Goal: Information Seeking & Learning: Understand process/instructions

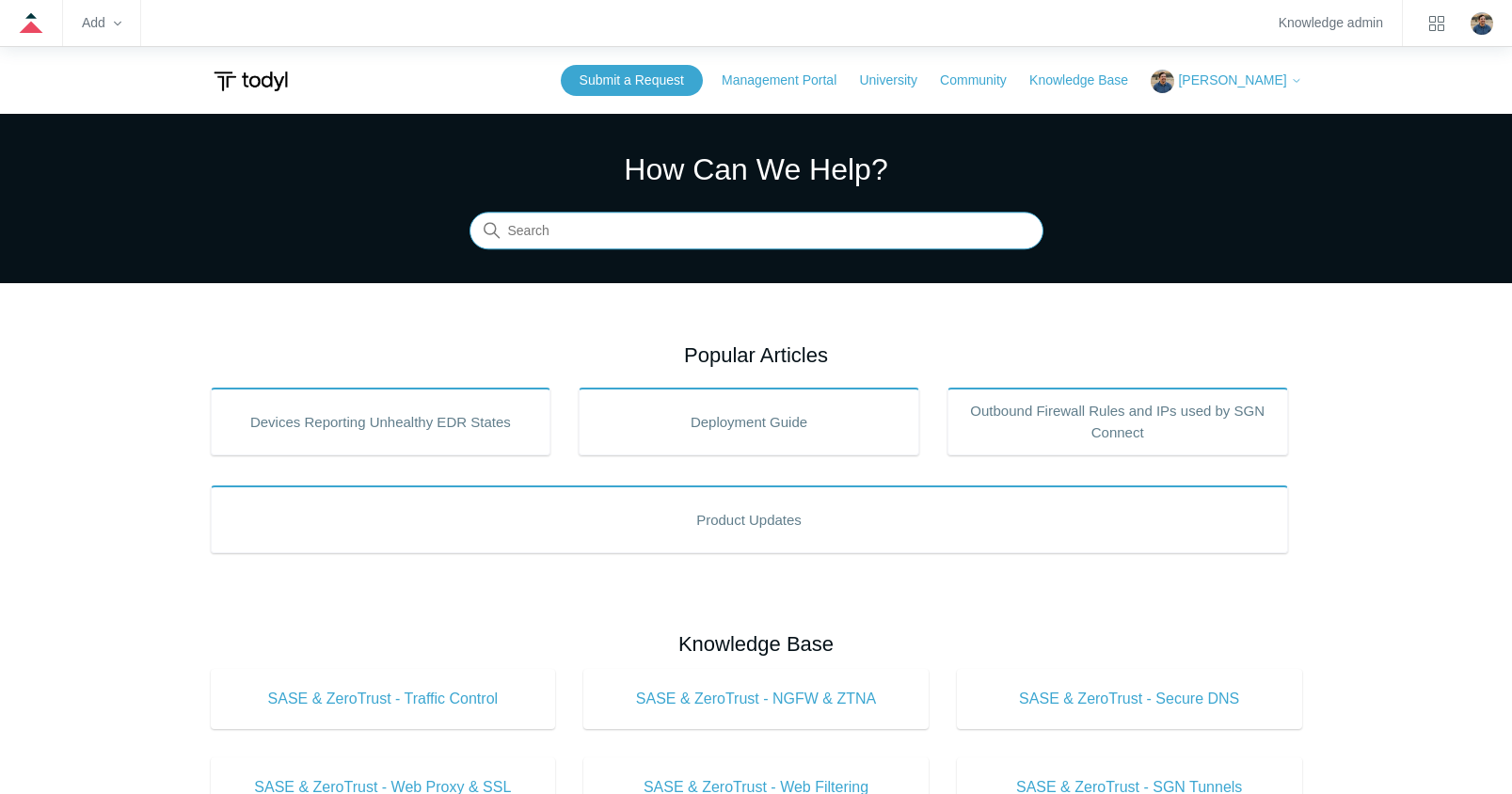
click at [580, 224] on input "Search" at bounding box center [756, 231] width 574 height 38
type input "m365"
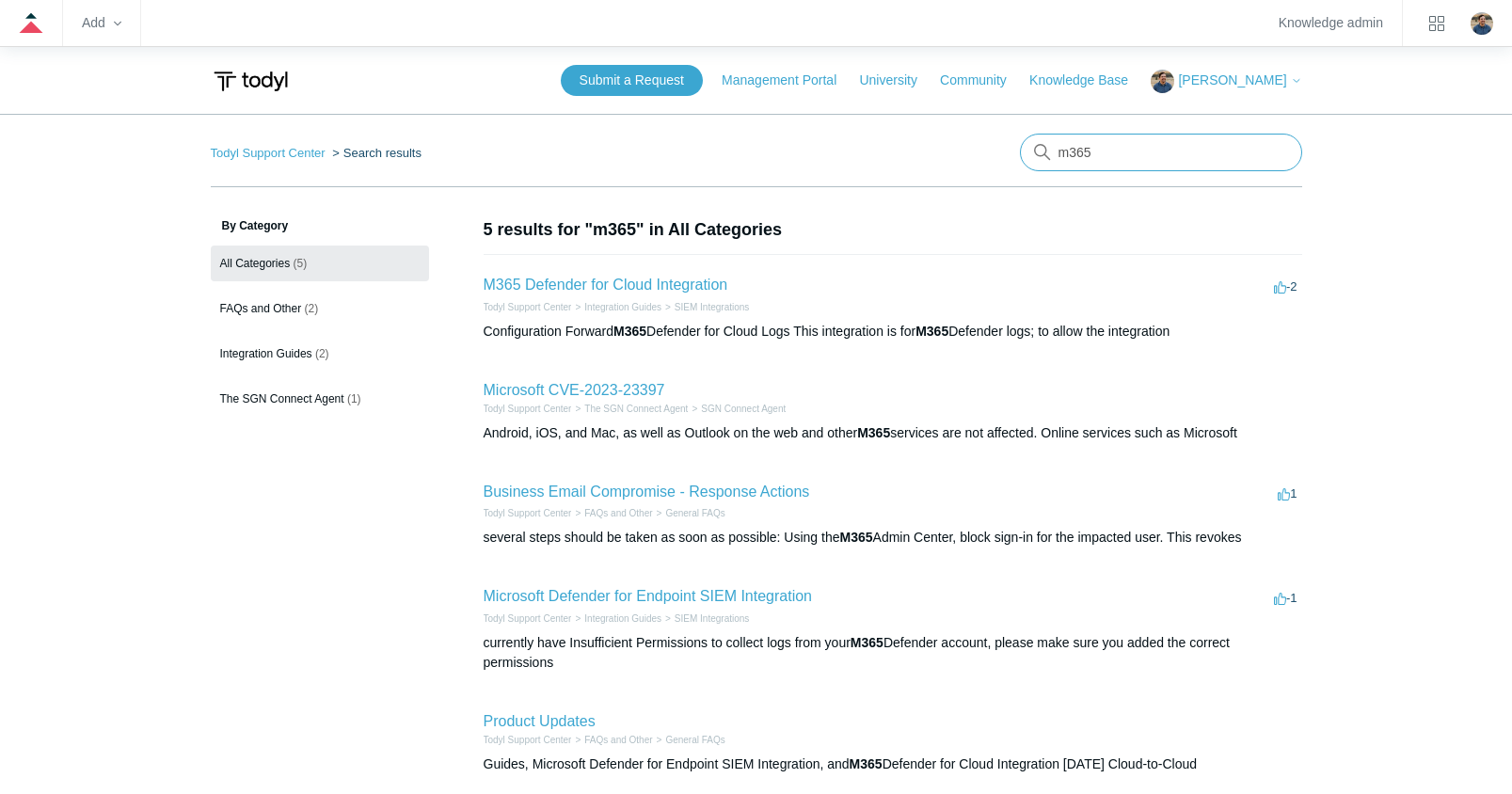
drag, startPoint x: 1148, startPoint y: 155, endPoint x: 934, endPoint y: 134, distance: 215.0
click at [934, 134] on nav "Todyl Support Center Search results m365" at bounding box center [756, 160] width 1092 height 53
type input "o365"
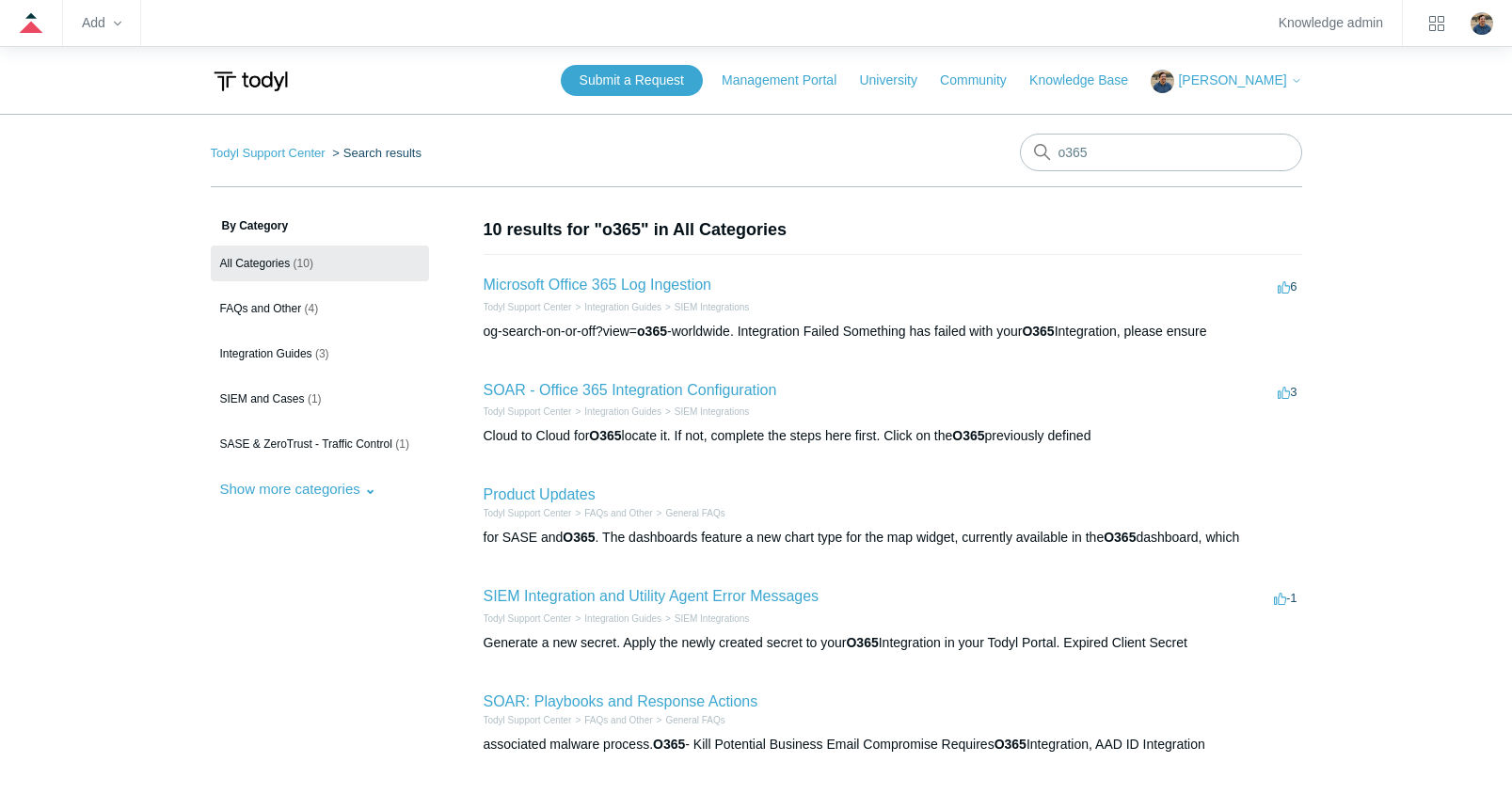
click at [601, 273] on li "Microsoft Office 365 Log Ingestion 6 votes 6 Todyl Support Center Integration G…" at bounding box center [893, 308] width 819 height 107
click at [601, 279] on link "Microsoft Office 365 Log Ingestion" at bounding box center [597, 285] width 228 height 16
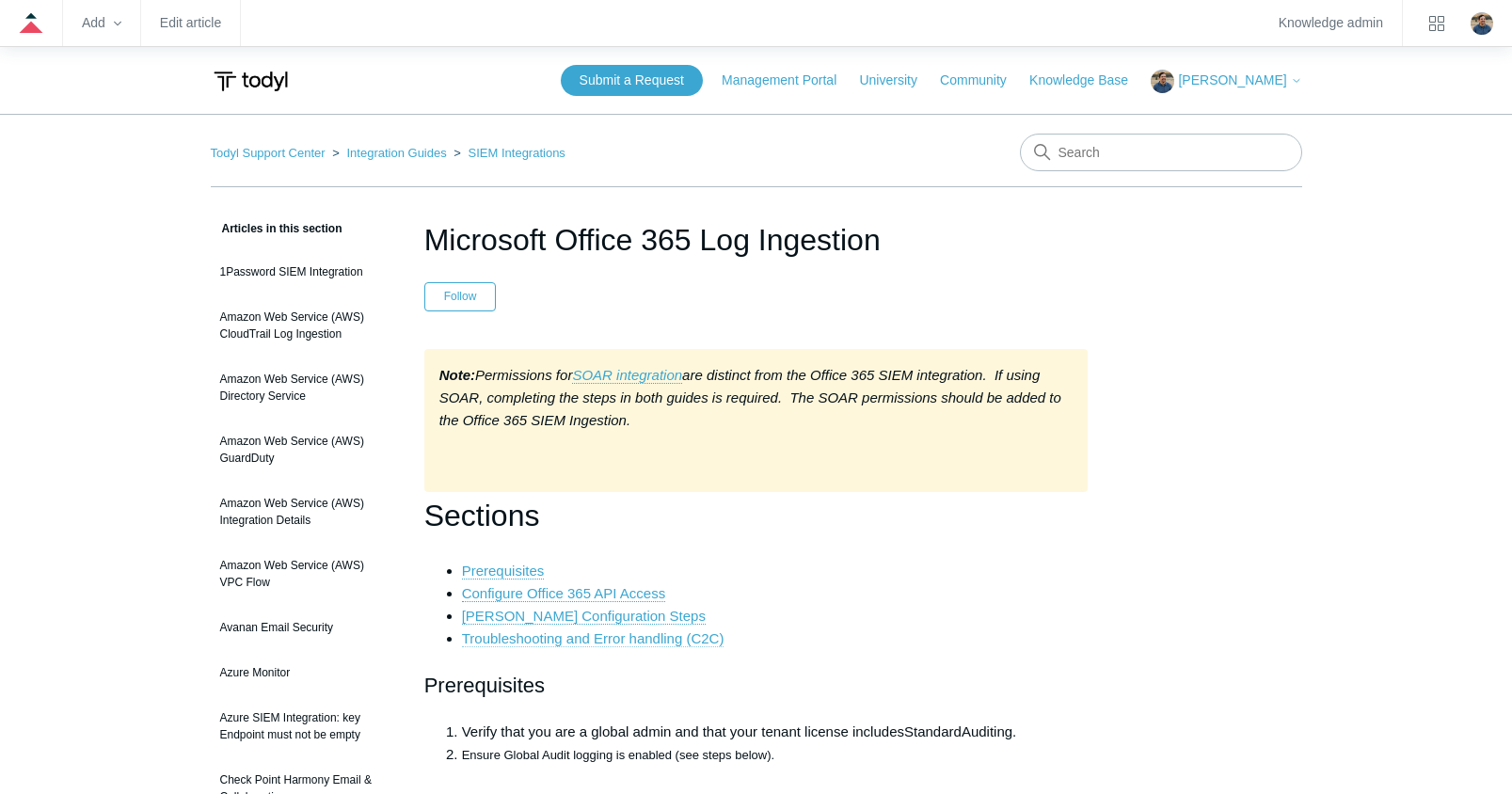
click at [560, 642] on link "Troubleshooting and Error handling (C2C)" at bounding box center [592, 638] width 262 height 17
click at [577, 640] on link "Troubleshooting and Error handling (C2C)" at bounding box center [592, 638] width 262 height 17
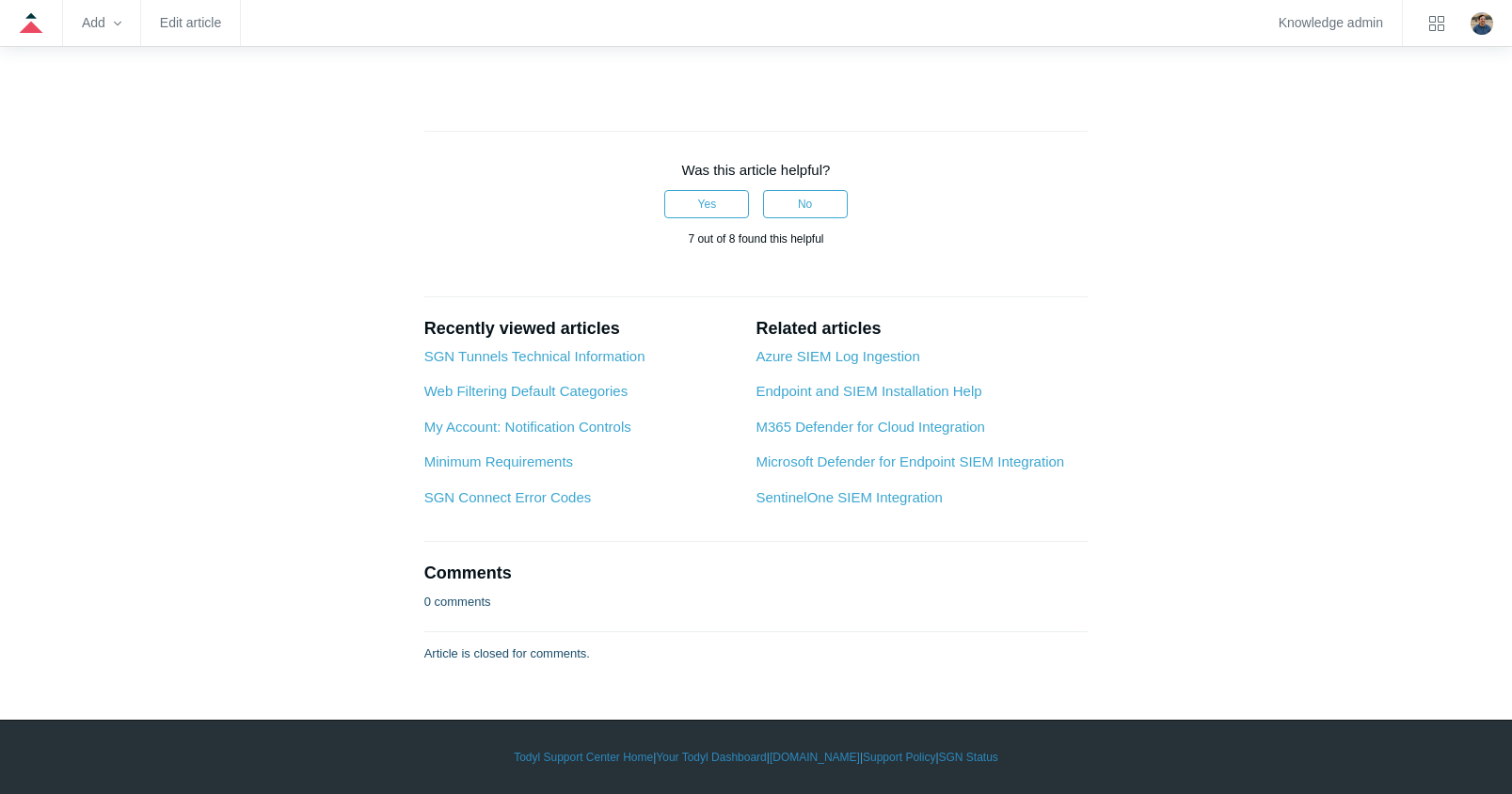
scroll to position [9844, 0]
drag, startPoint x: 653, startPoint y: 370, endPoint x: 877, endPoint y: 373, distance: 224.0
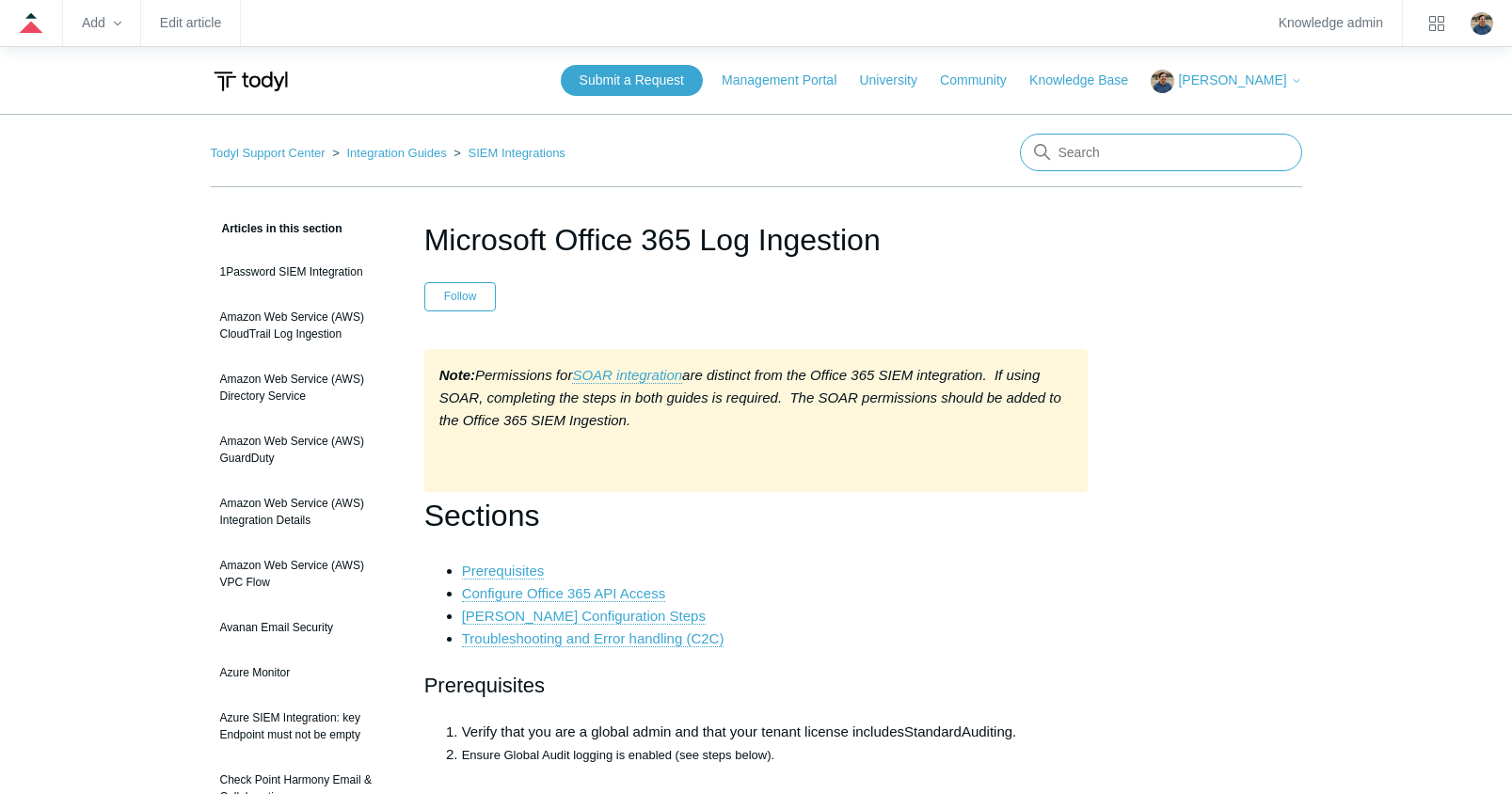
click at [1101, 162] on input "Search" at bounding box center [1160, 152] width 282 height 38
type input "intune"
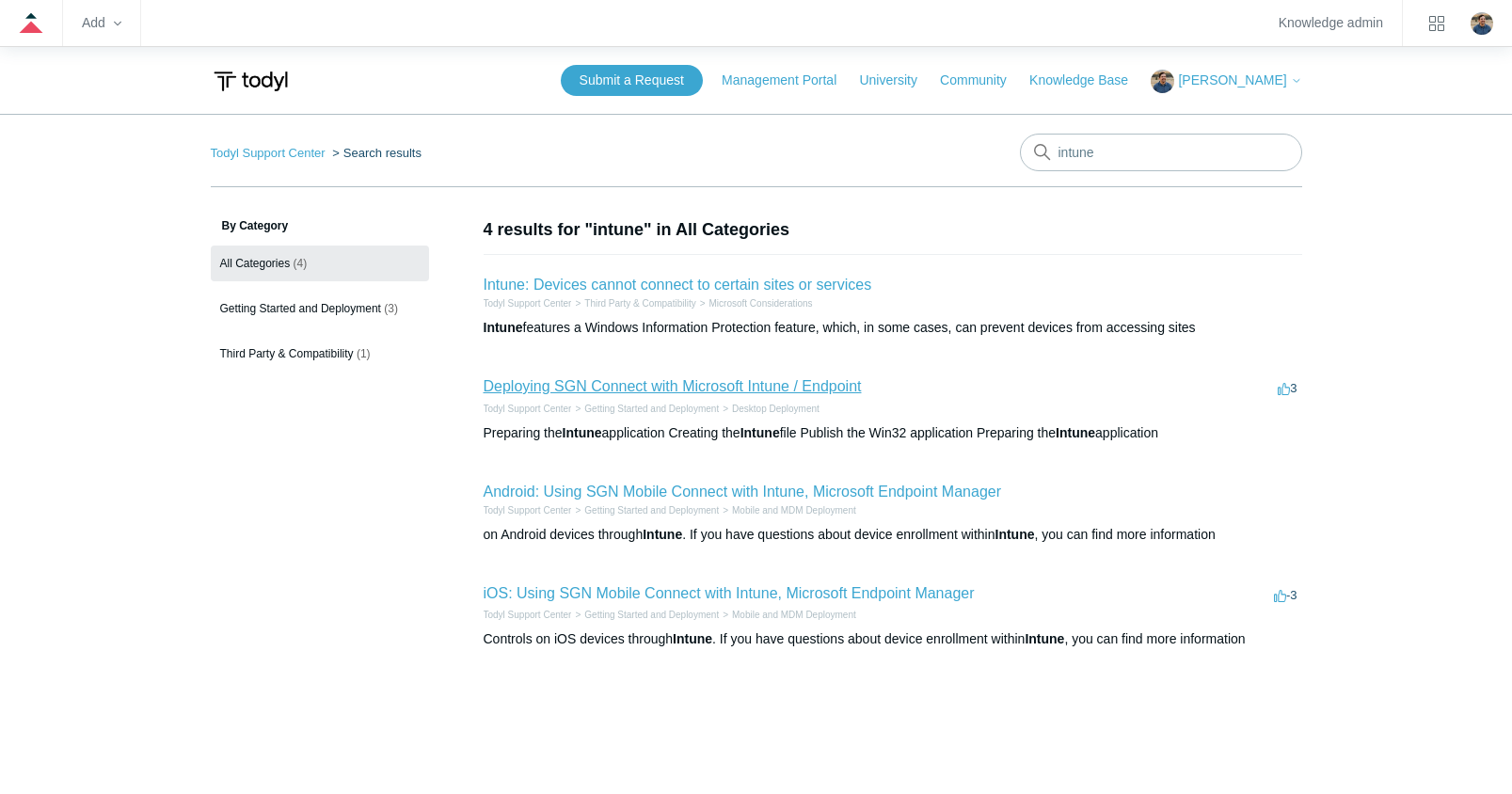
click at [745, 383] on link "Deploying SGN Connect with Microsoft Intune / Endpoint" at bounding box center [672, 386] width 378 height 16
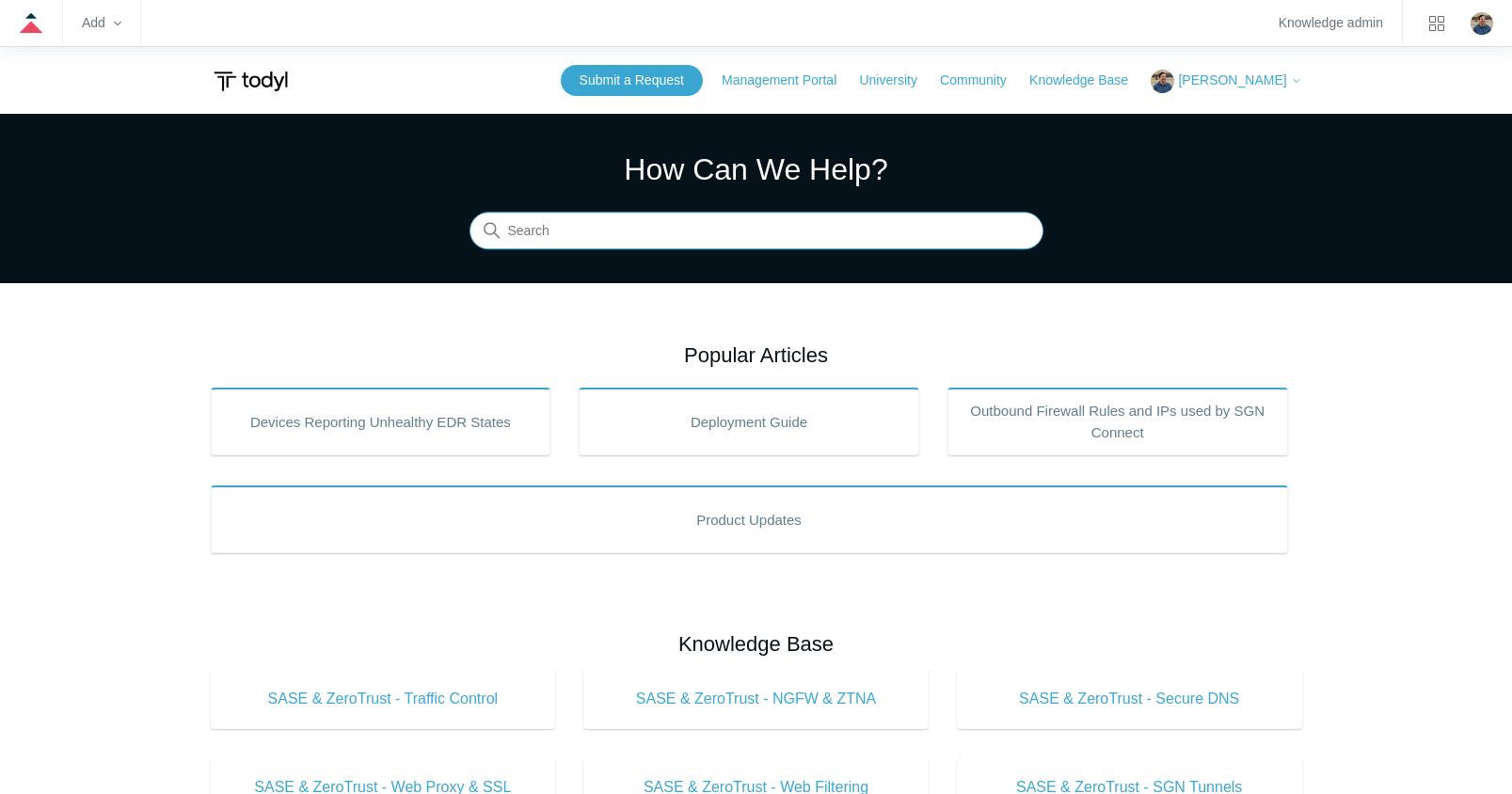
click at [577, 244] on input "Search" at bounding box center [756, 231] width 574 height 38
type input "vpn"
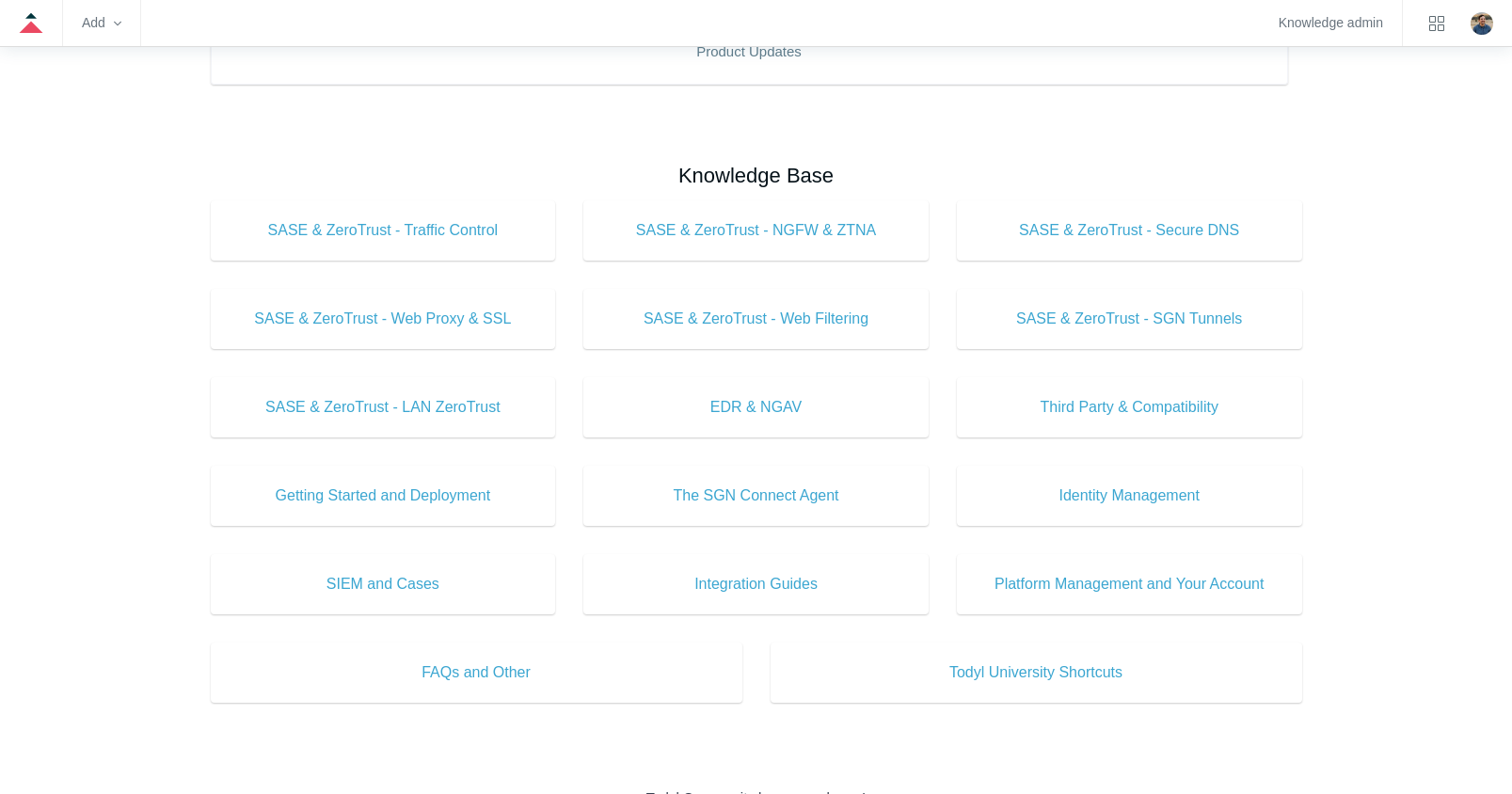
scroll to position [471, 0]
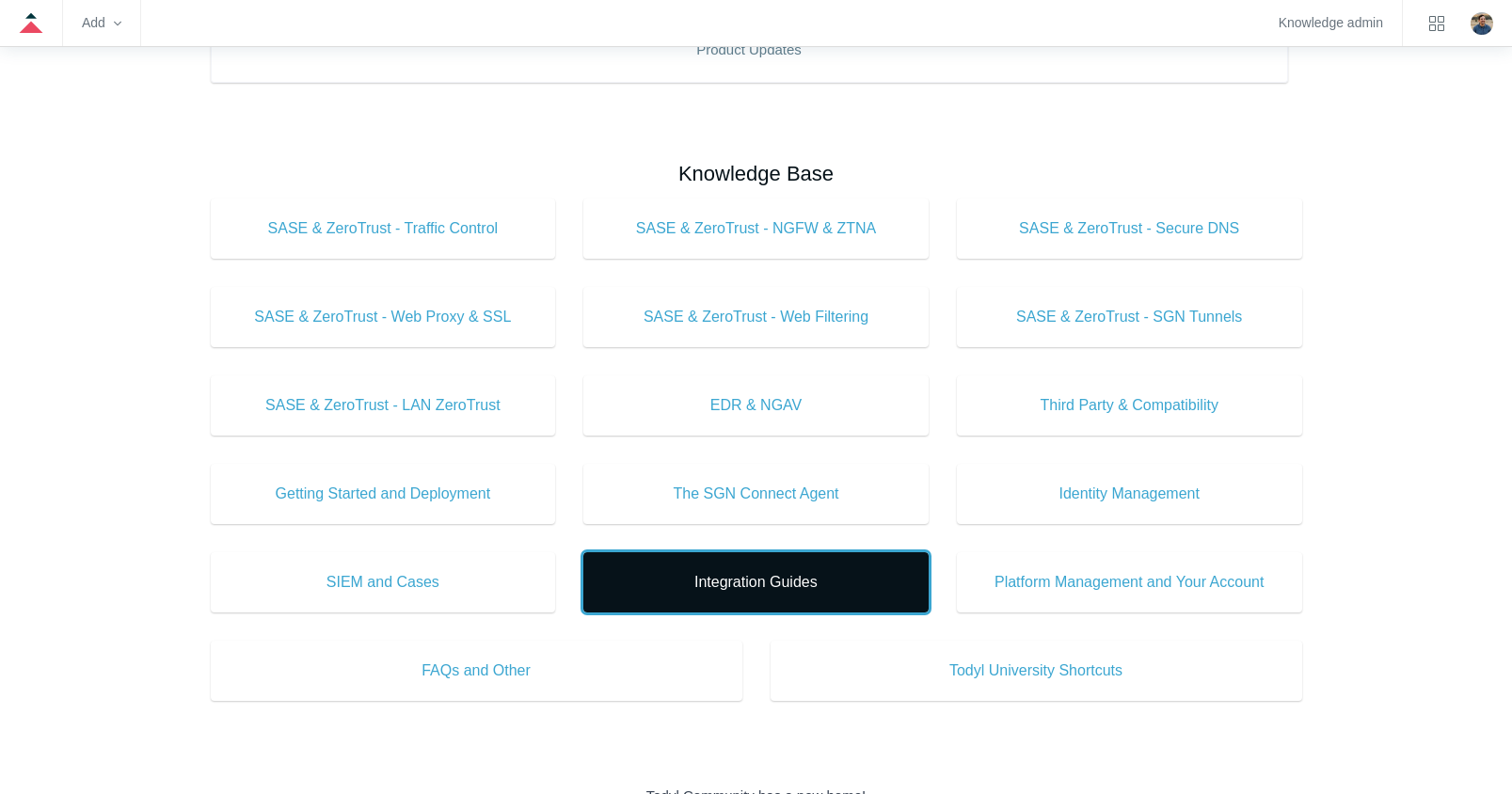
click at [710, 583] on span "Integration Guides" at bounding box center [756, 582] width 289 height 23
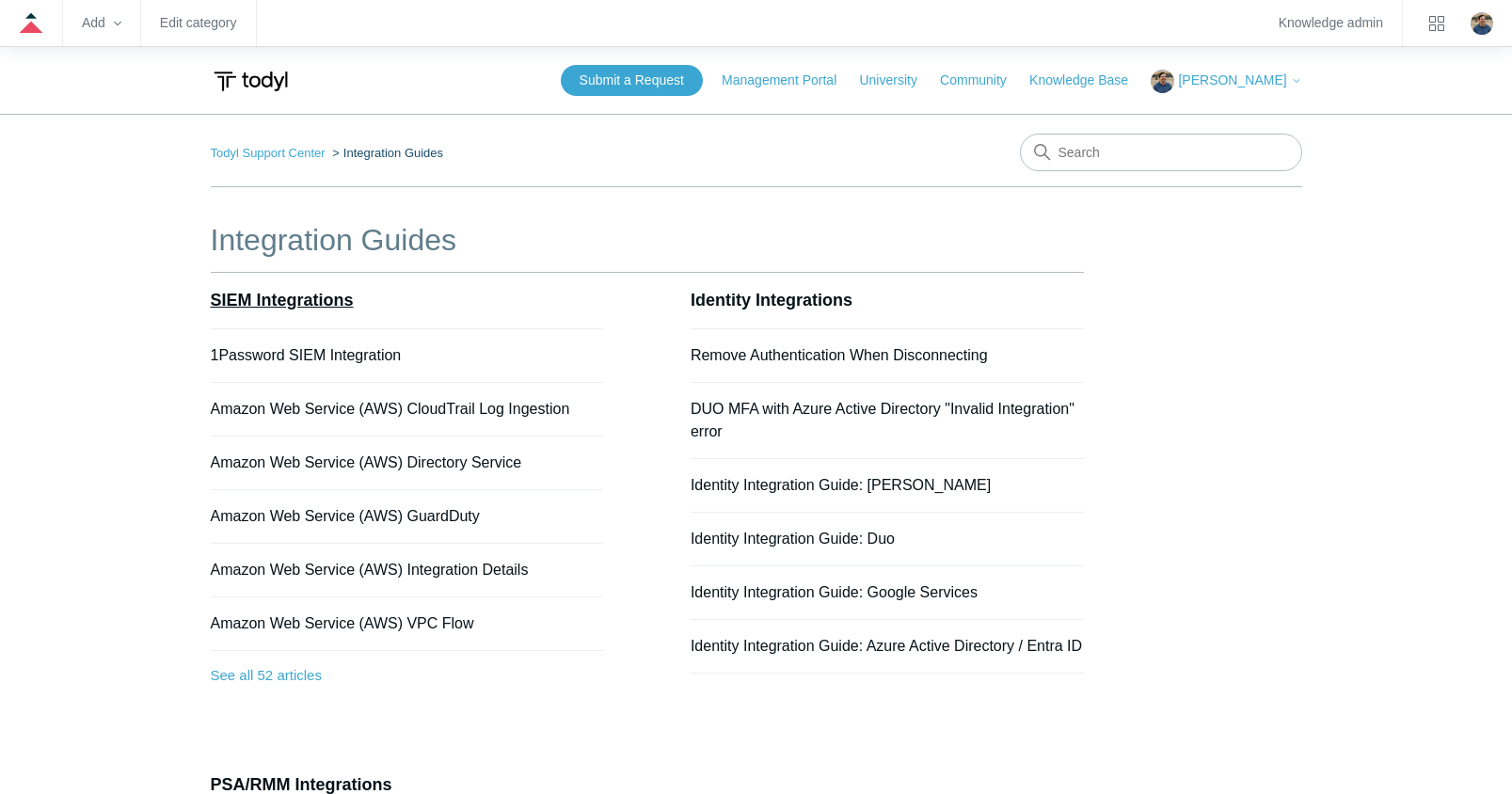
click at [339, 303] on link "SIEM Integrations" at bounding box center [282, 300] width 143 height 19
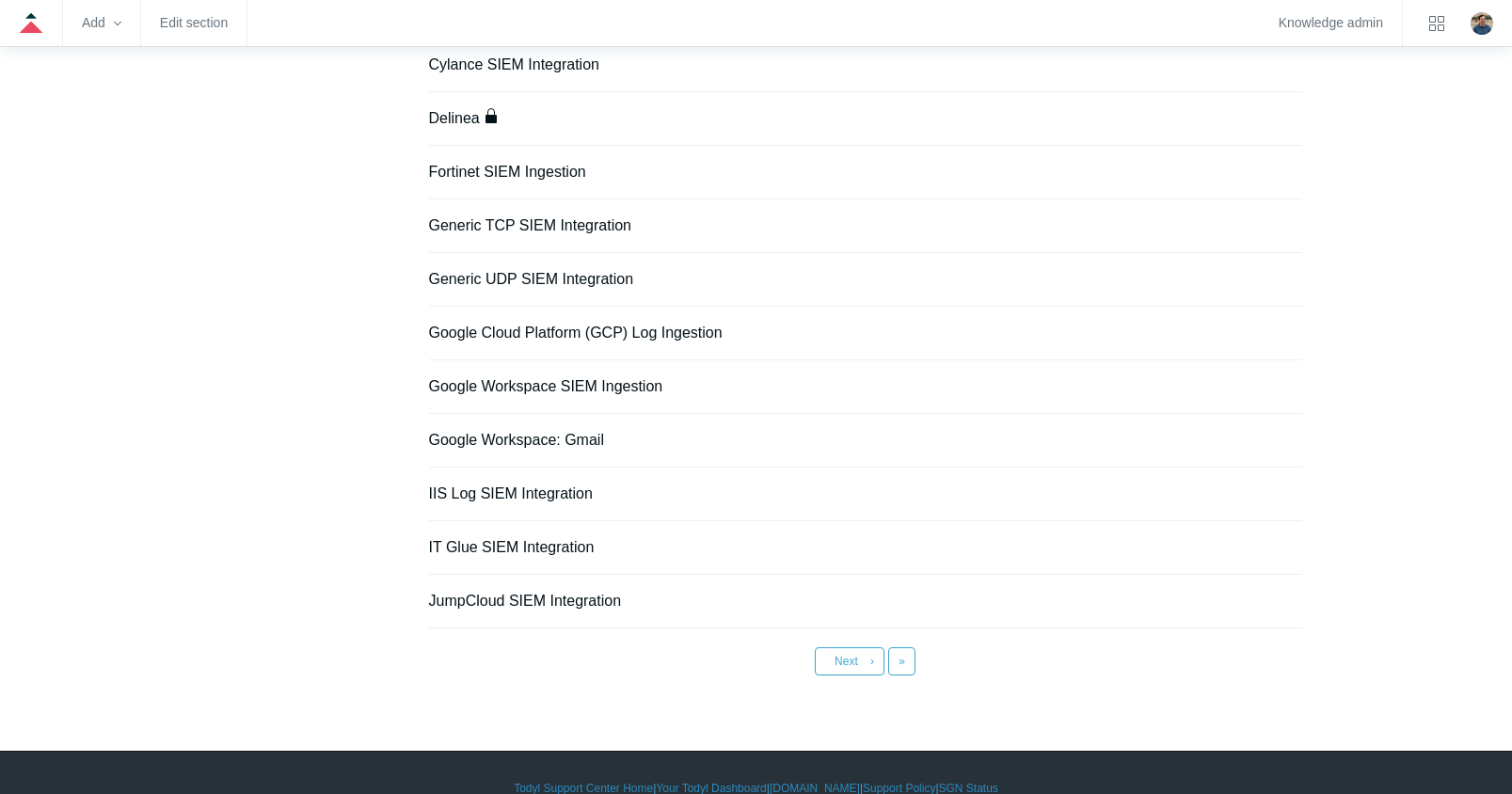
scroll to position [1284, 0]
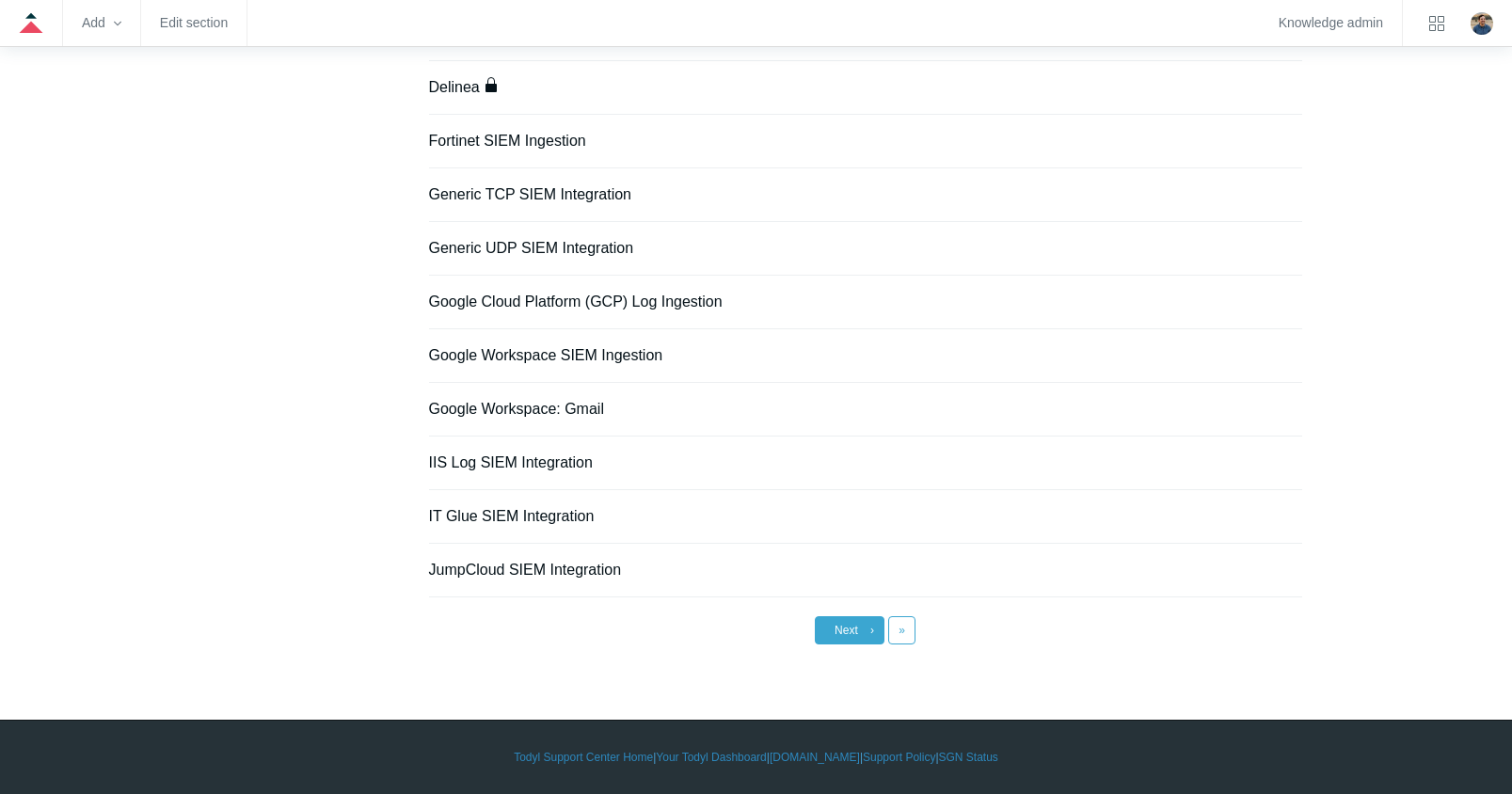
click at [852, 628] on span "Next" at bounding box center [846, 630] width 24 height 13
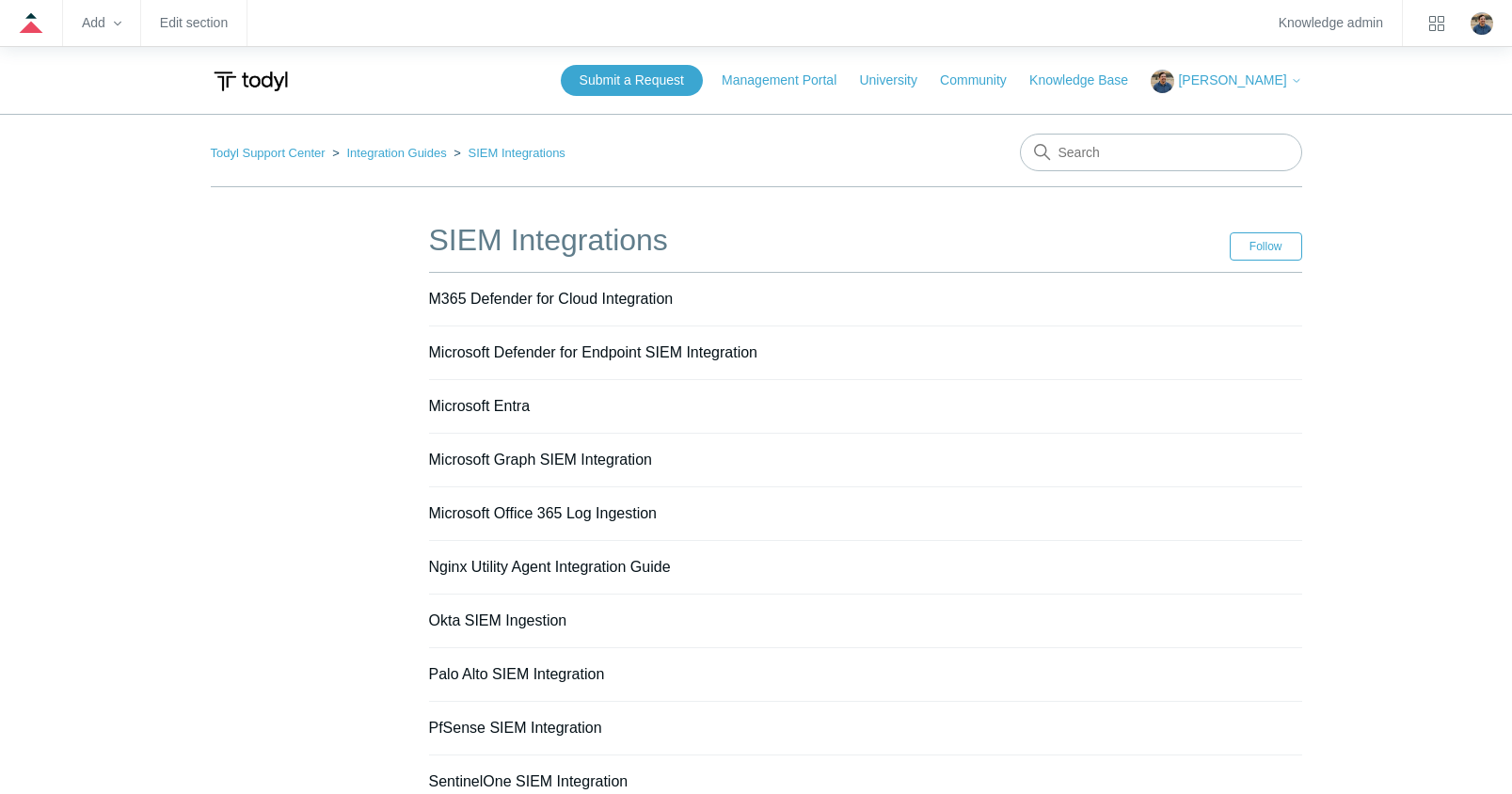
scroll to position [94, 0]
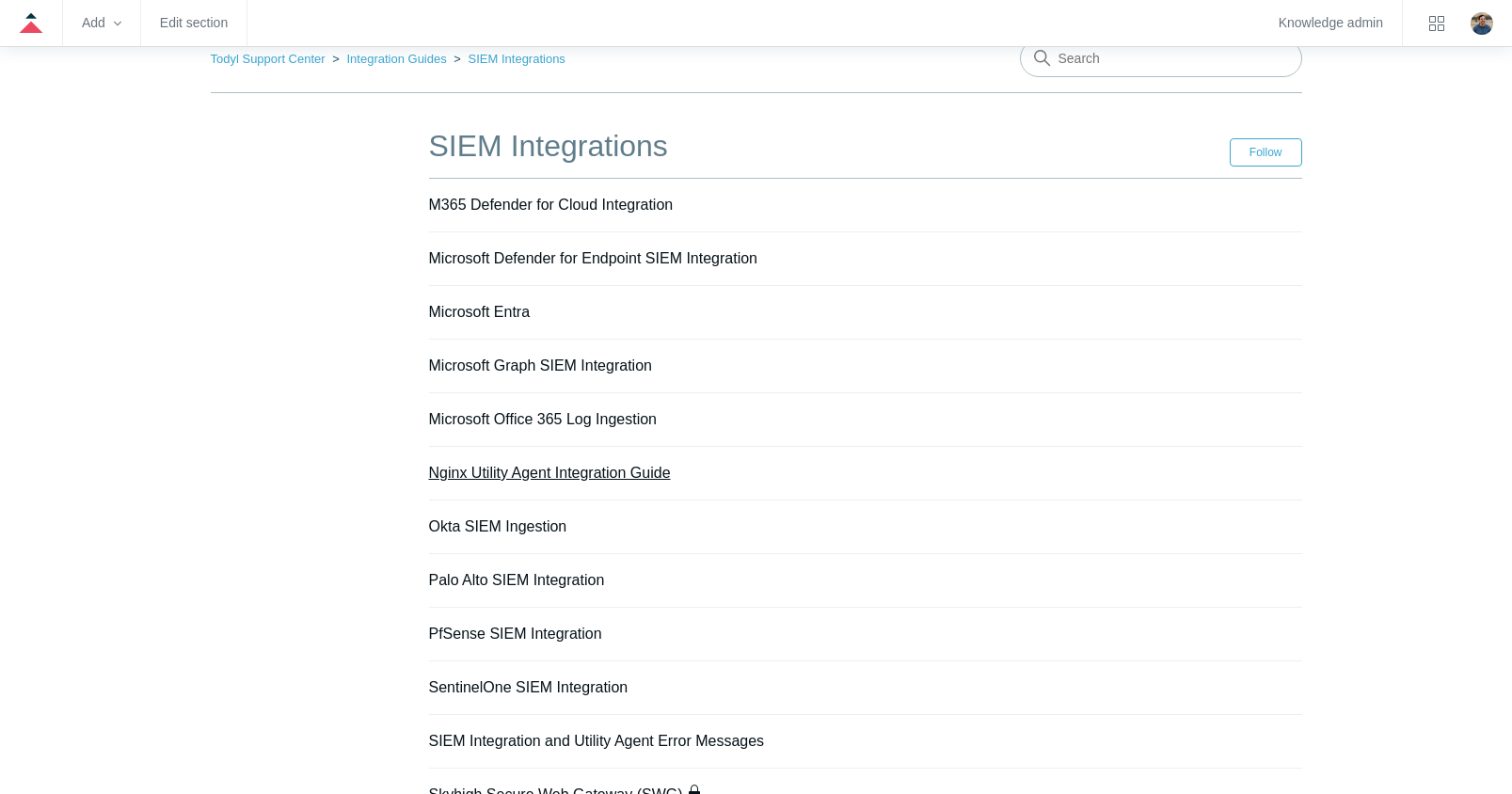
click at [590, 477] on link "Nginx Utility Agent Integration Guide" at bounding box center [550, 473] width 242 height 16
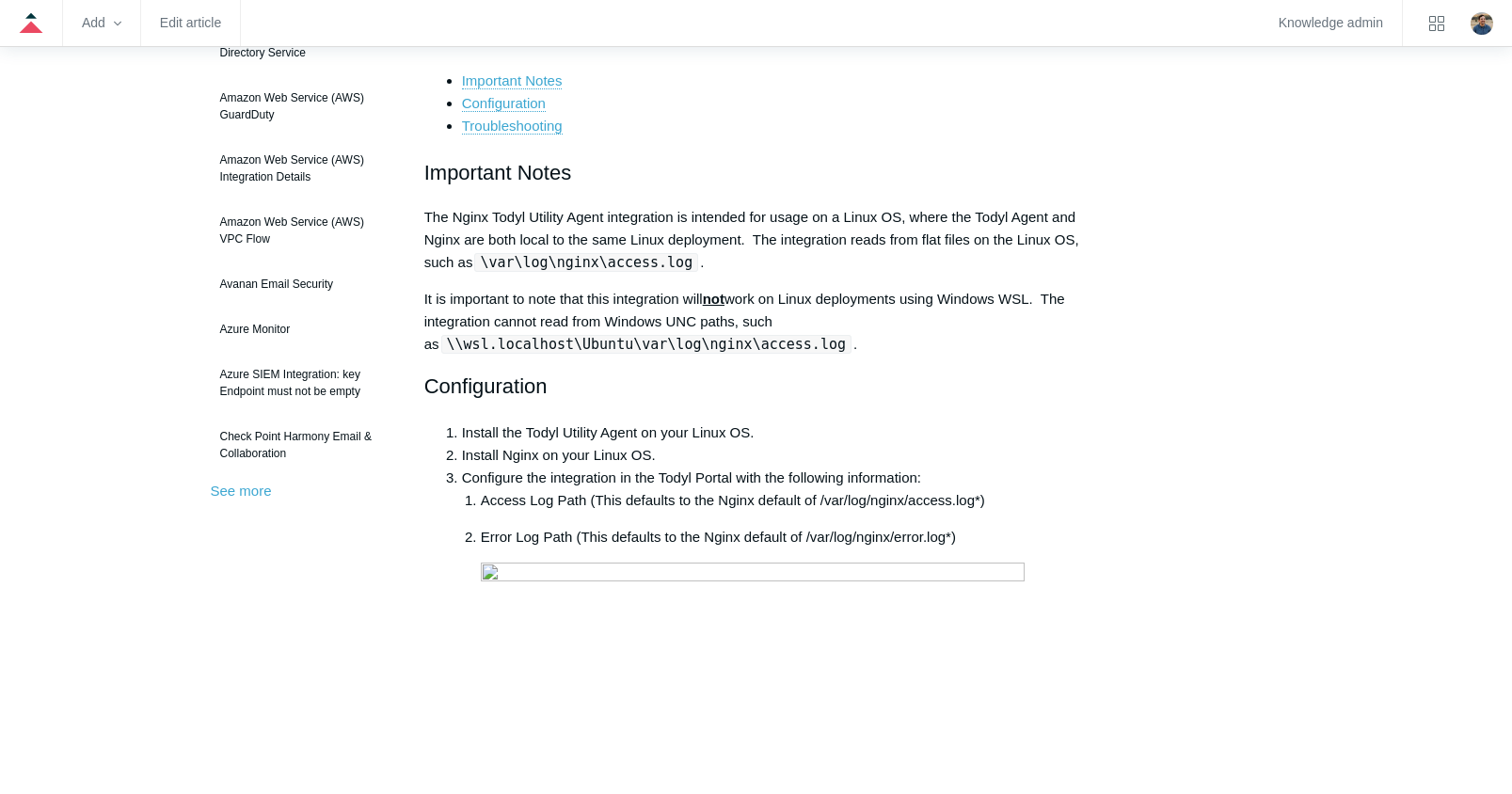
scroll to position [377, 0]
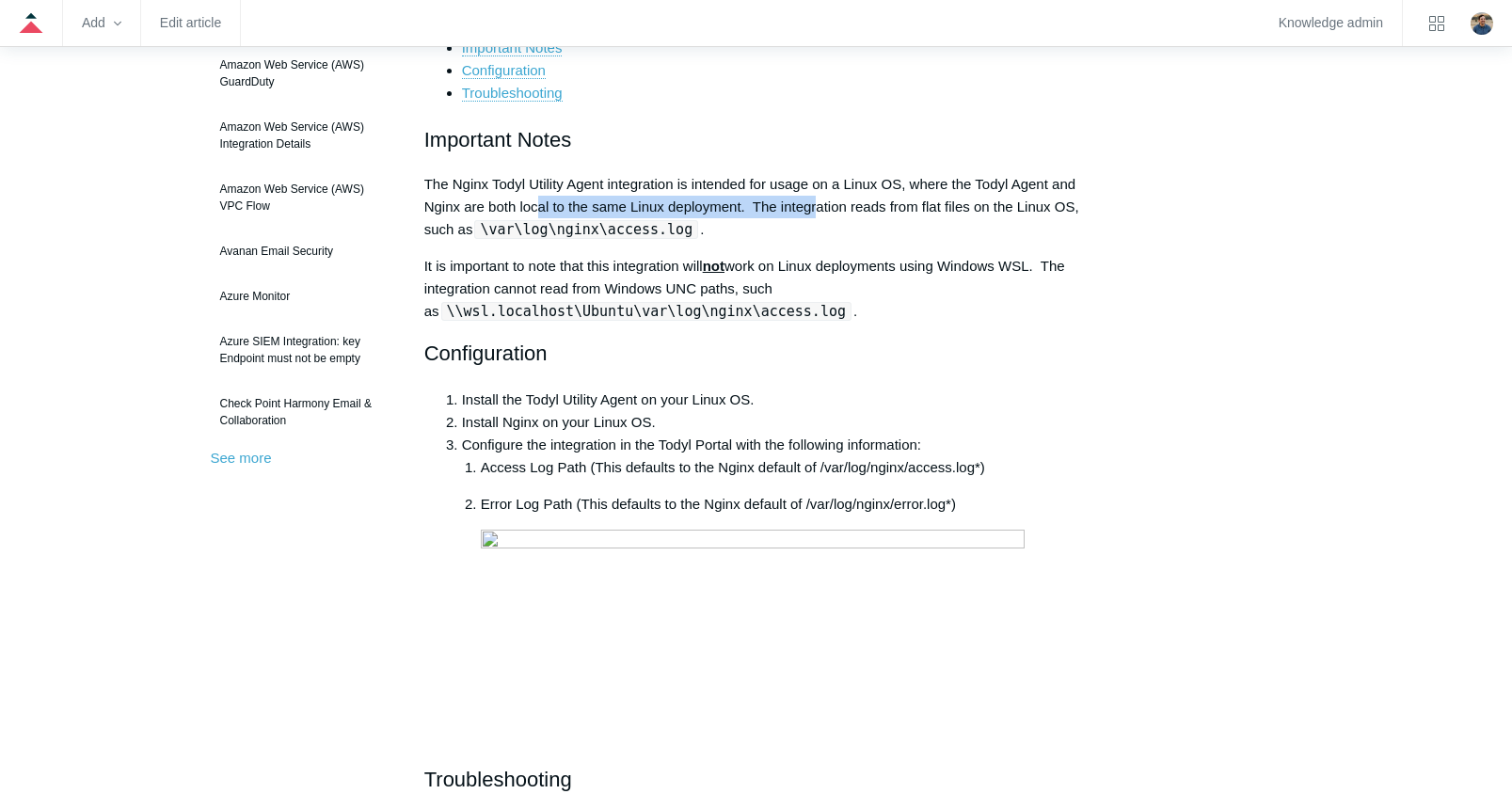
drag, startPoint x: 541, startPoint y: 203, endPoint x: 818, endPoint y: 200, distance: 277.0
click at [818, 200] on p "The Nginx Todyl Utility Agent integration is intended for usage on a Linux OS, …" at bounding box center [756, 207] width 665 height 68
click at [879, 200] on p "The Nginx Todyl Utility Agent integration is intended for usage on a Linux OS, …" at bounding box center [756, 207] width 665 height 68
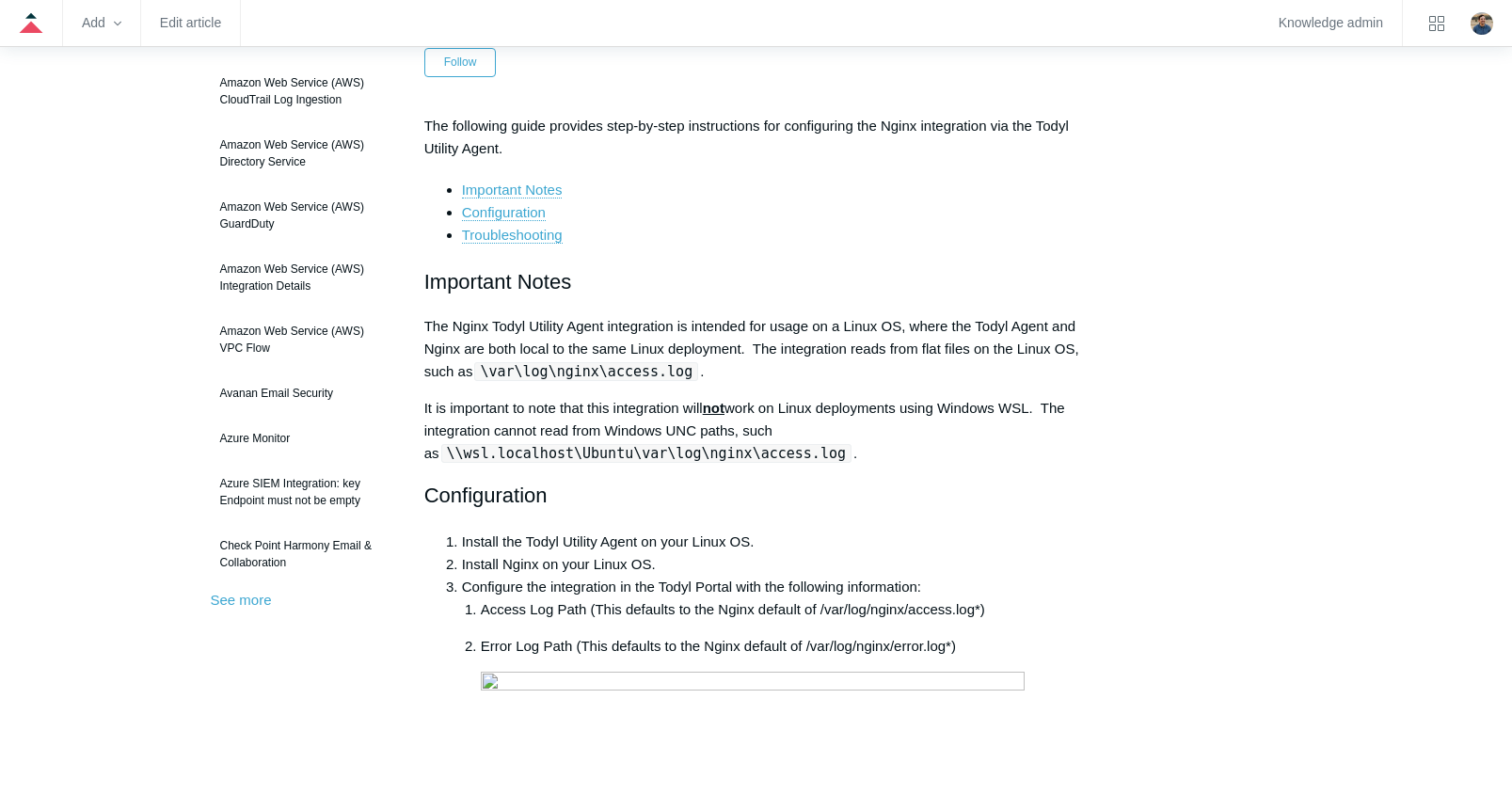
scroll to position [188, 0]
